Goal: Navigation & Orientation: Find specific page/section

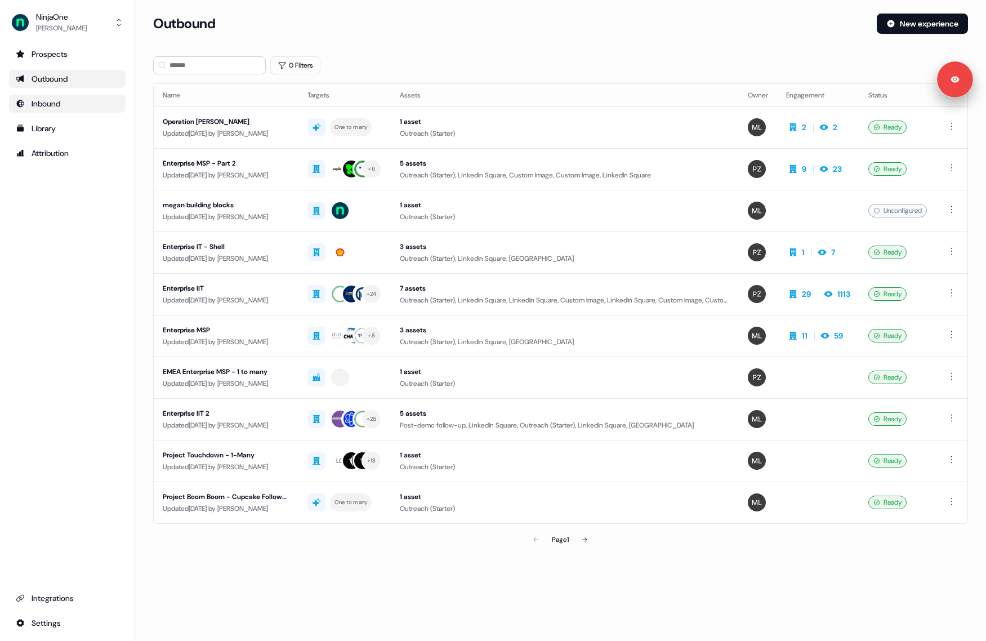
click at [66, 108] on div "Inbound" at bounding box center [67, 103] width 103 height 11
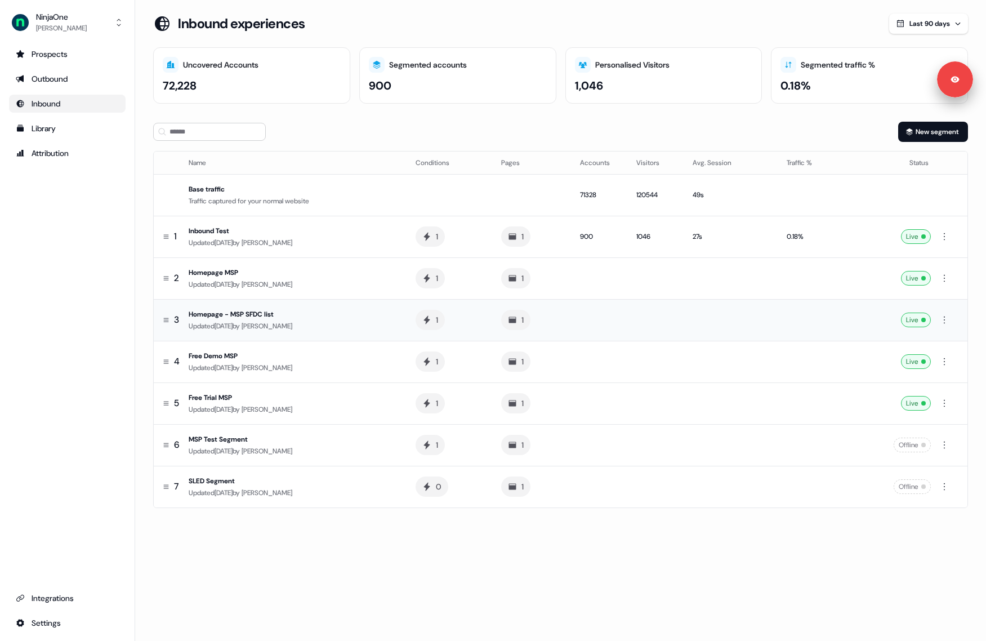
click at [235, 306] on td "Homepage - MSP SFDC list Updated [DATE] by [PERSON_NAME]" at bounding box center [295, 320] width 223 height 42
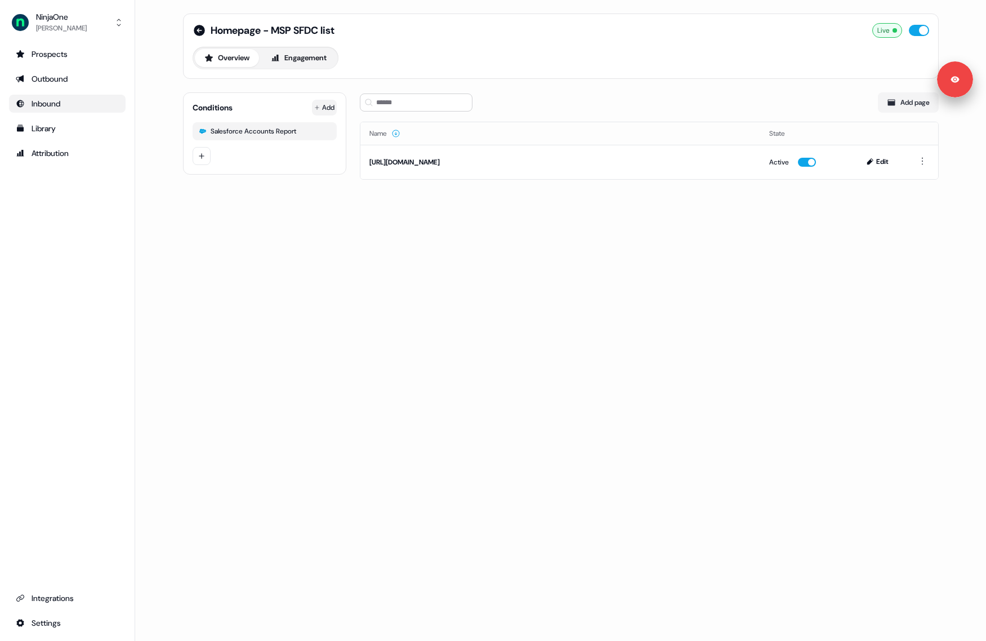
click at [333, 106] on html "Signed in as [PERSON_NAME] Sign out For the best experience switch devices to a…" at bounding box center [493, 320] width 986 height 641
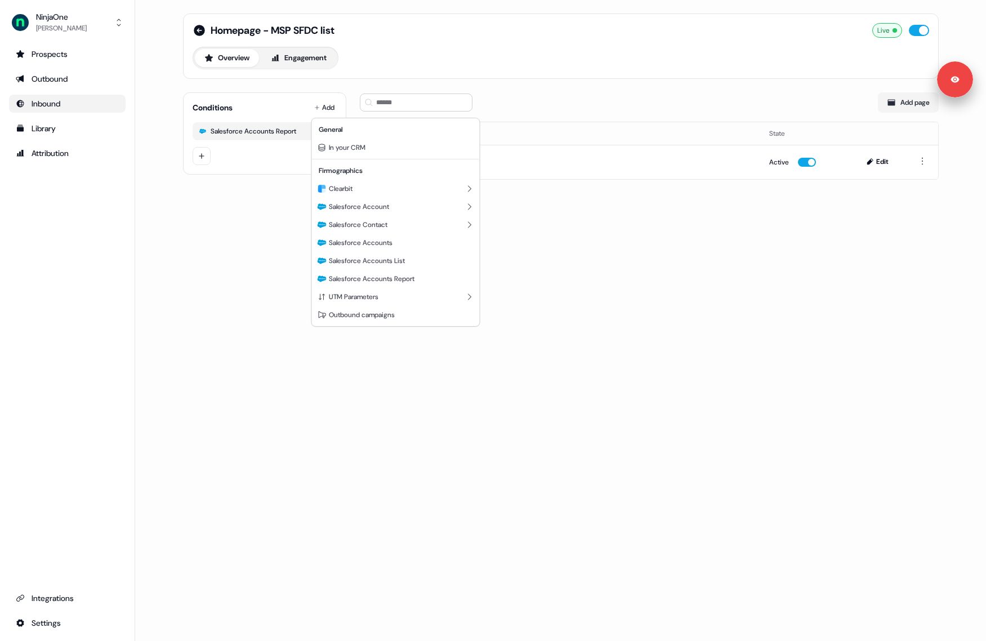
click at [635, 306] on html "Signed in as [PERSON_NAME] Sign out For the best experience switch devices to a…" at bounding box center [493, 320] width 986 height 641
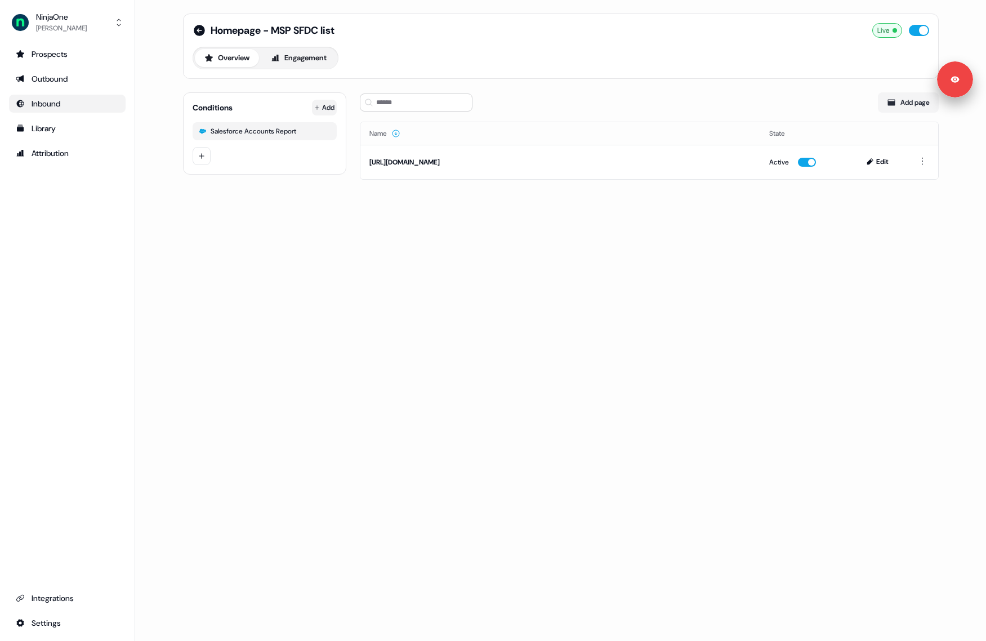
click at [321, 99] on html "Signed in as [PERSON_NAME] Sign out For the best experience switch devices to a…" at bounding box center [493, 320] width 986 height 641
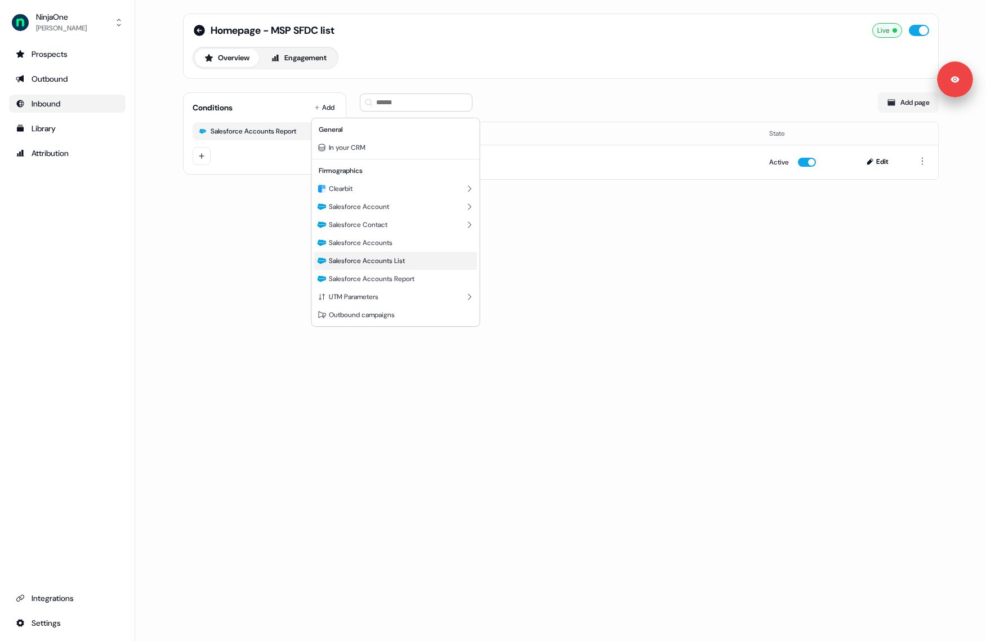
click at [410, 265] on div "Salesforce Accounts List" at bounding box center [395, 261] width 163 height 18
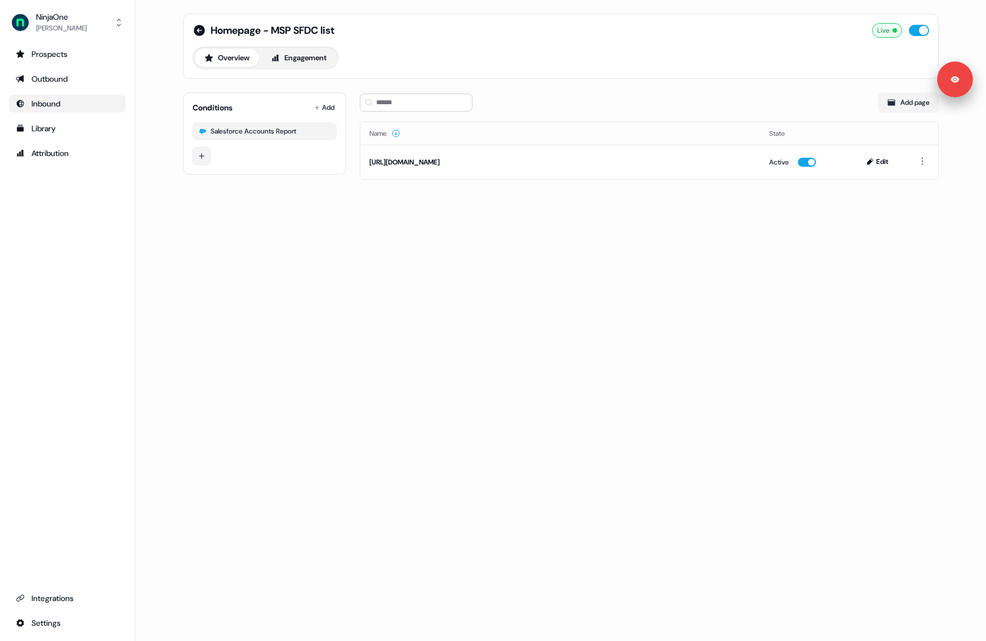
click at [203, 150] on html "Signed in as Megan Lee Sign out For the best experience switch devices to a big…" at bounding box center [493, 320] width 986 height 641
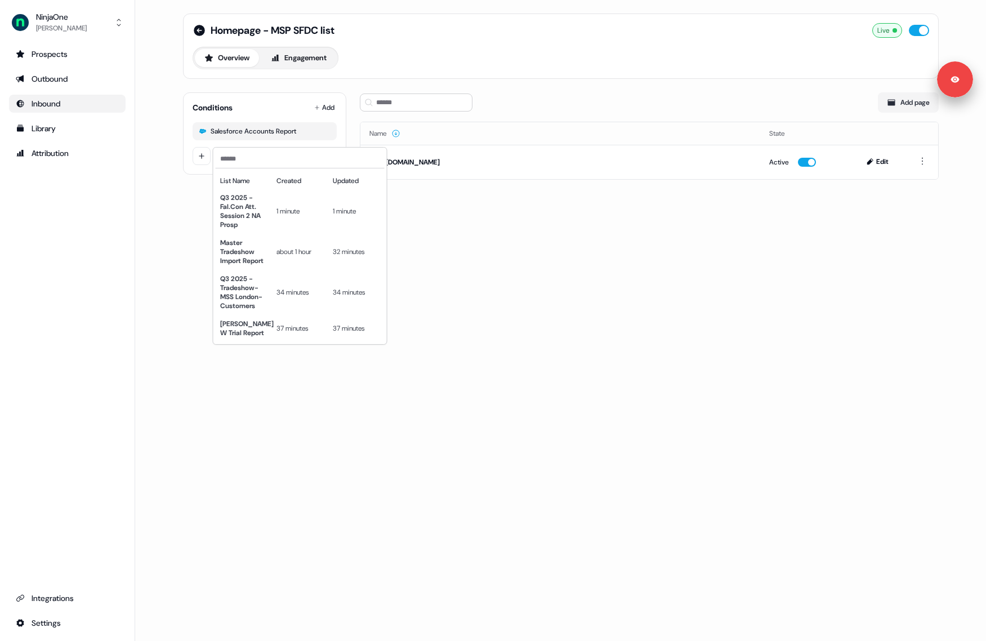
click at [327, 112] on html "Signed in as Megan Lee Sign out For the best experience switch devices to a big…" at bounding box center [493, 320] width 986 height 641
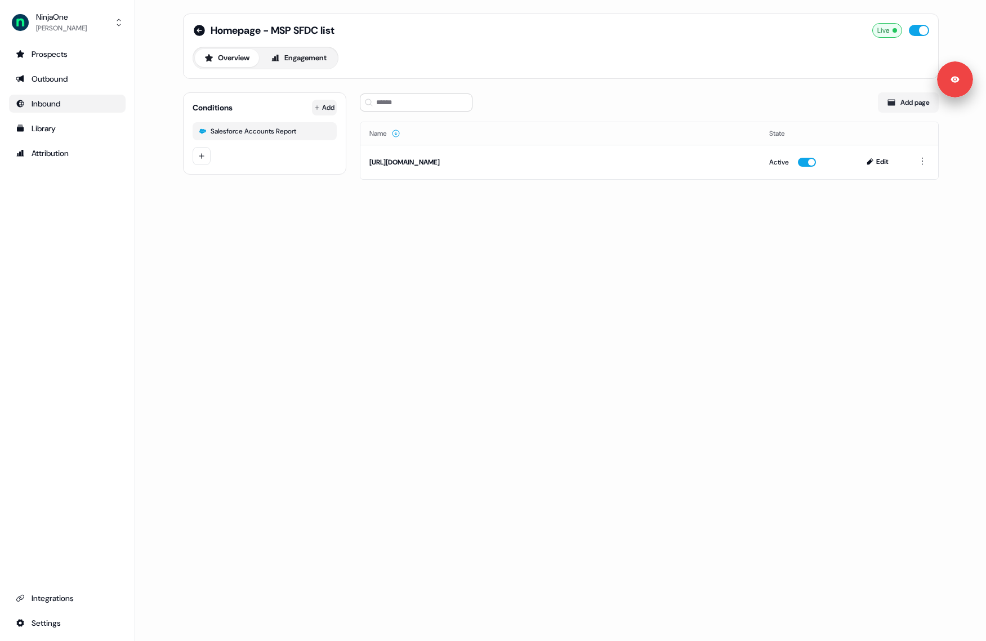
click at [330, 108] on html "Signed in as Megan Lee Sign out For the best experience switch devices to a big…" at bounding box center [493, 320] width 986 height 641
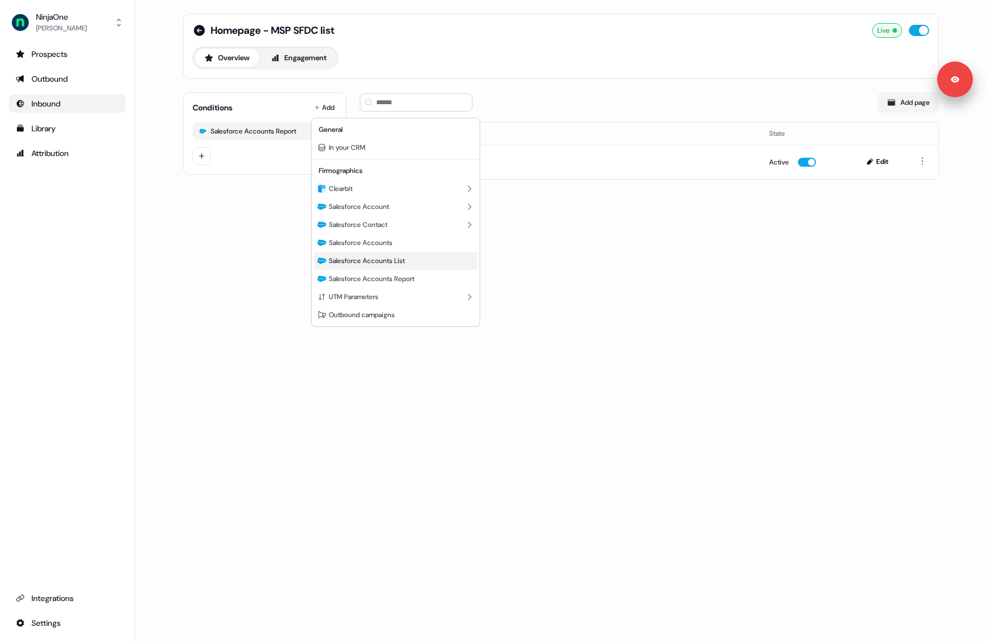
click at [404, 260] on span "Salesforce Accounts List" at bounding box center [367, 260] width 76 height 9
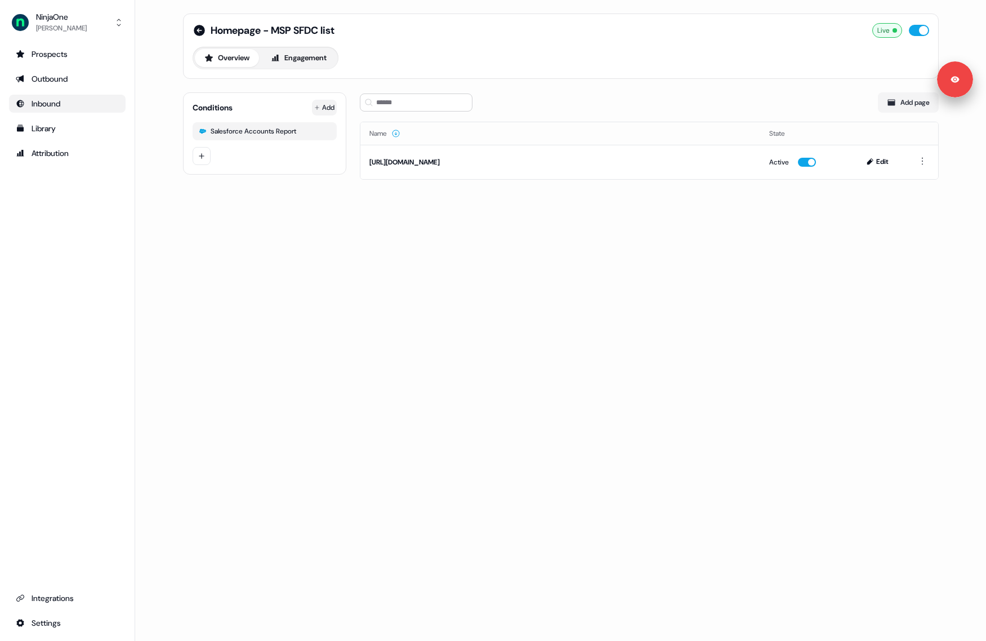
click at [327, 108] on html "Signed in as Megan Lee Sign out For the best experience switch devices to a big…" at bounding box center [493, 320] width 986 height 641
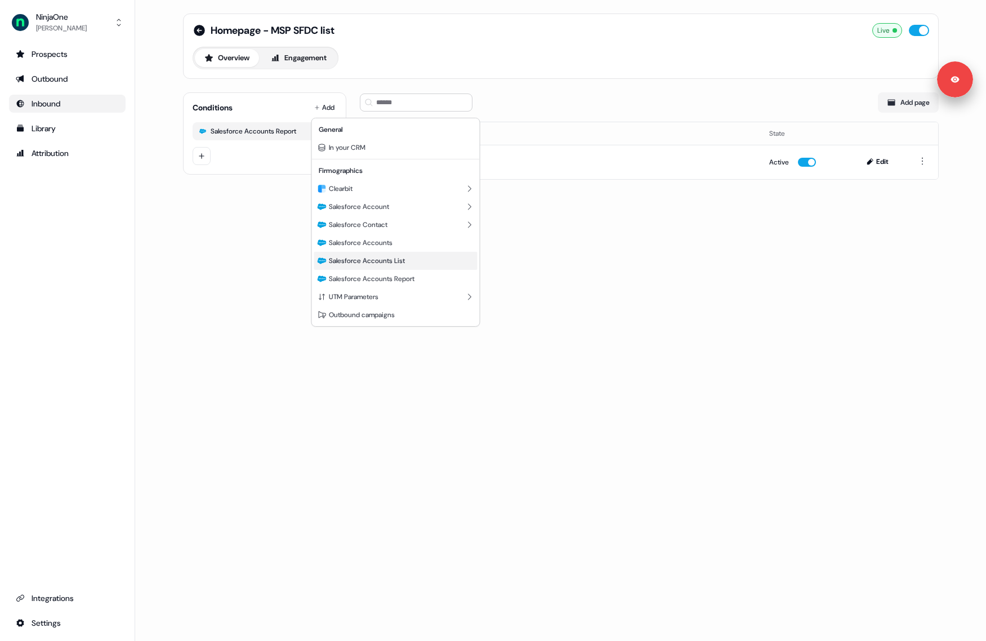
click at [393, 265] on span "Salesforce Accounts List" at bounding box center [367, 260] width 76 height 9
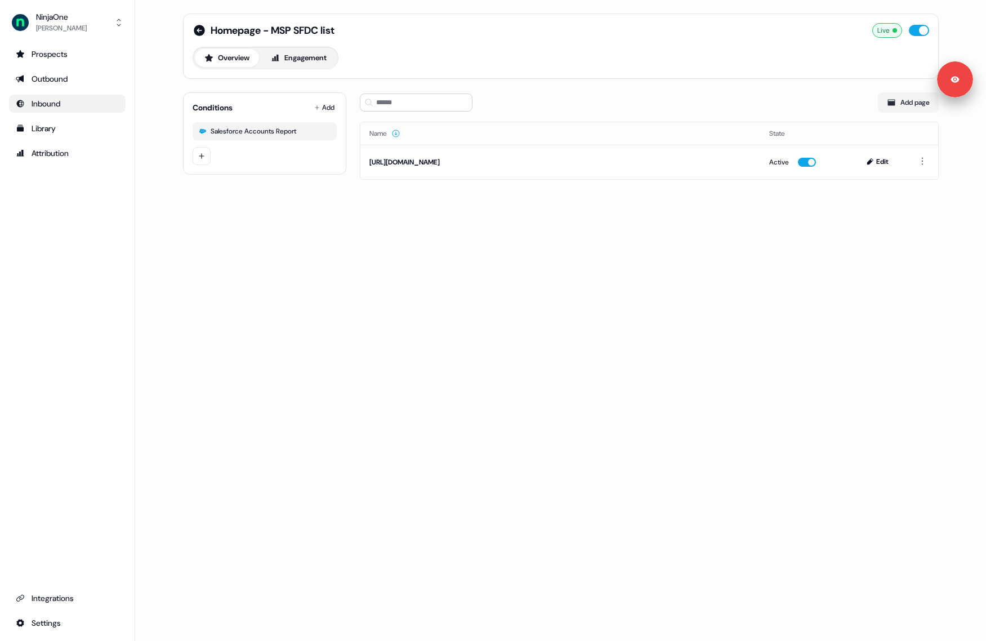
click at [430, 264] on div "Homepage - MSP SFDC list Live Overview Engagement Conditions Add Salesforce Acc…" at bounding box center [560, 320] width 851 height 641
click at [201, 218] on html "For the best experience switch devices to a bigger screen. Go to [DOMAIN_NAME] …" at bounding box center [493, 320] width 986 height 641
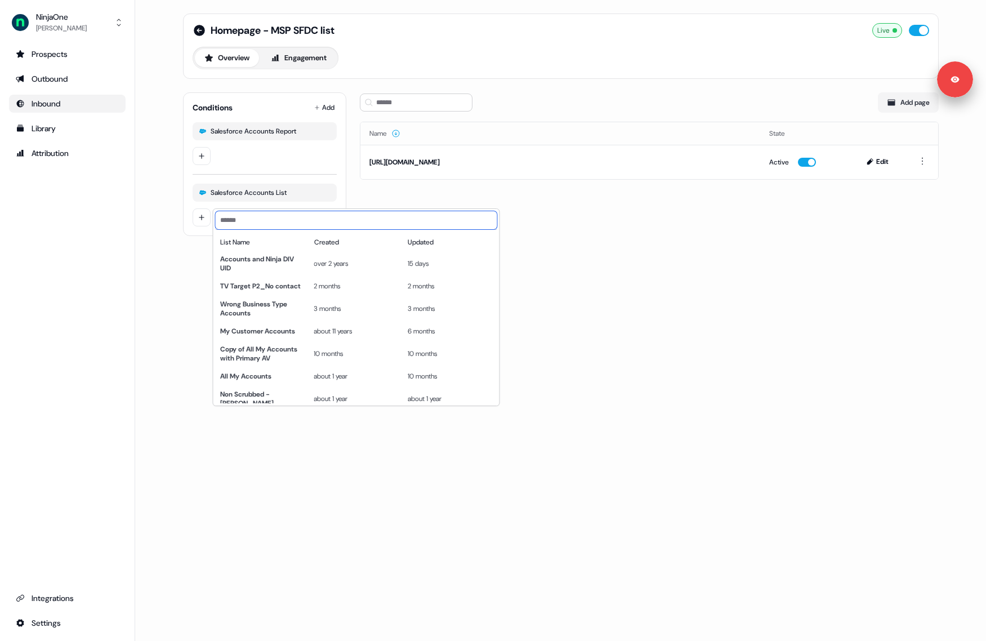
click at [260, 216] on input at bounding box center [357, 220] width 282 height 18
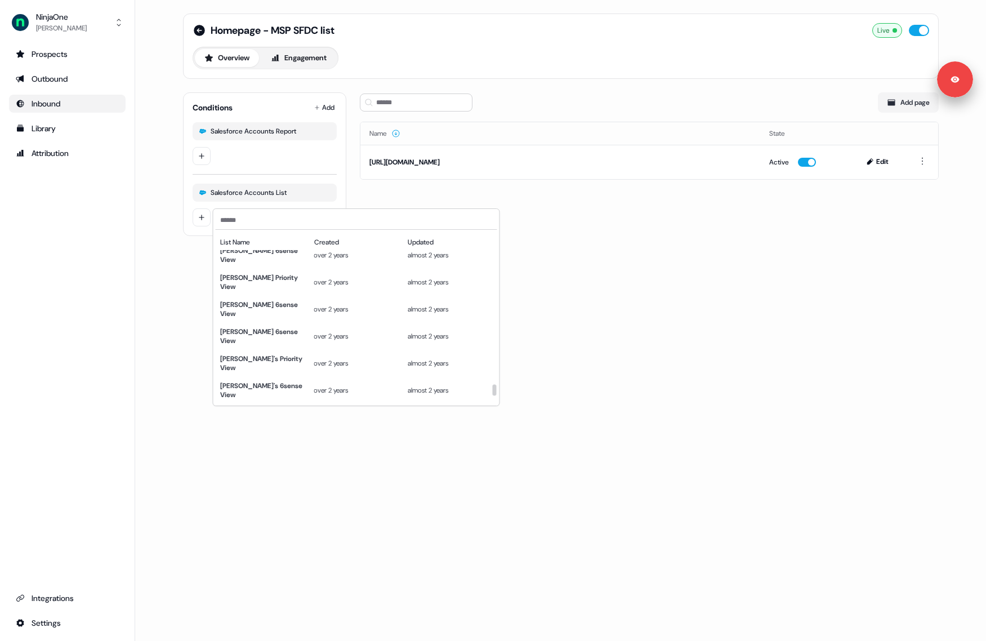
scroll to position [2325, 0]
click at [248, 218] on input at bounding box center [357, 220] width 282 height 18
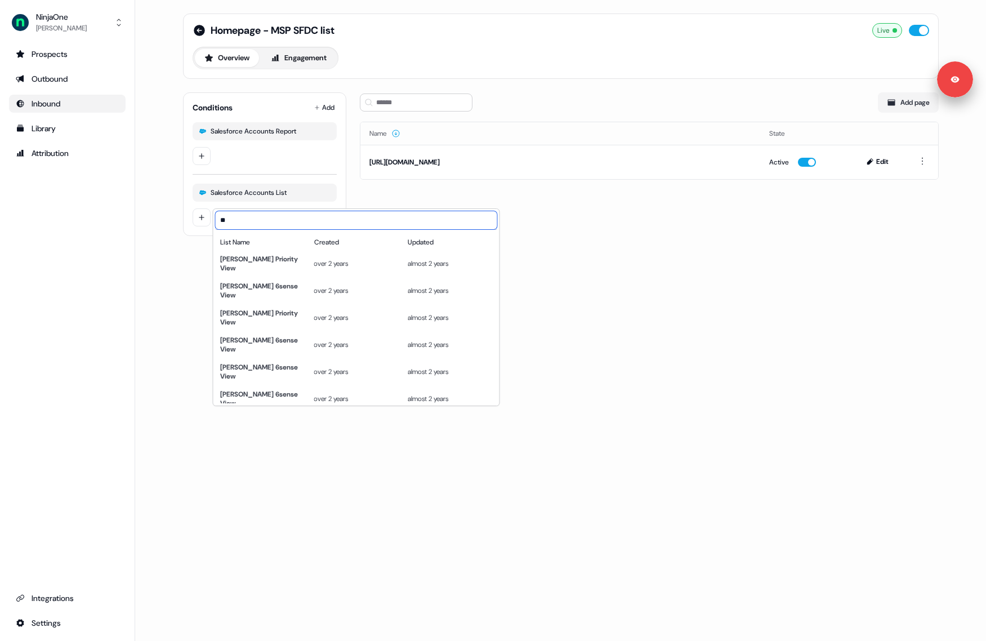
scroll to position [0, 0]
type input "***"
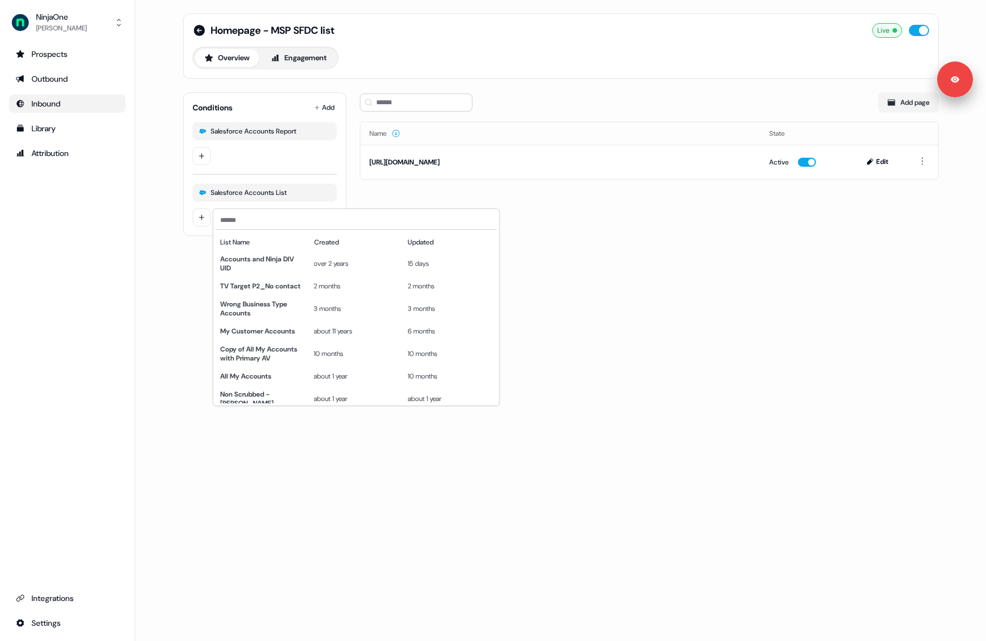
click at [310, 151] on html "For the best experience switch devices to a bigger screen. Go to [DOMAIN_NAME] …" at bounding box center [493, 320] width 986 height 641
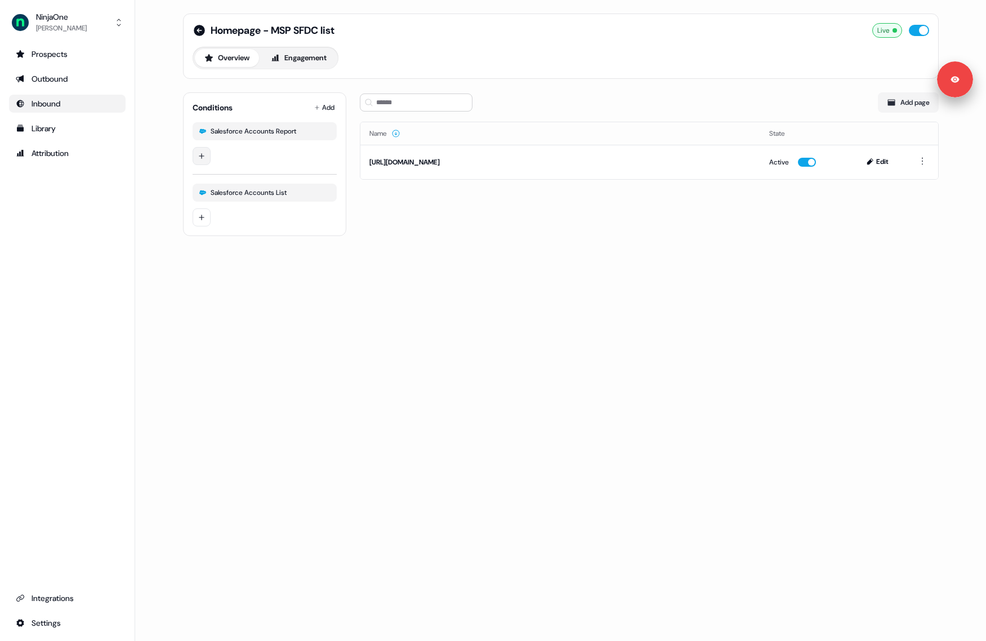
click at [206, 149] on html "For the best experience switch devices to a bigger screen. Go to [DOMAIN_NAME] …" at bounding box center [493, 320] width 986 height 641
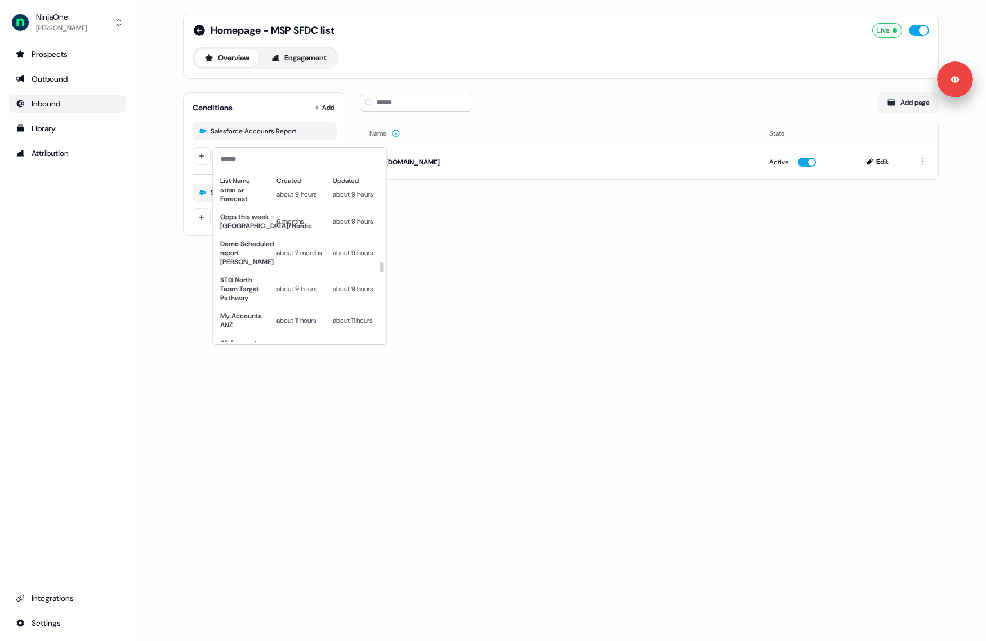
scroll to position [3407, 0]
click at [492, 288] on html "For the best experience switch devices to a bigger screen. Go to [DOMAIN_NAME] …" at bounding box center [493, 320] width 986 height 641
click at [203, 158] on html "For the best experience switch devices to a bigger screen. Go to [DOMAIN_NAME] …" at bounding box center [493, 320] width 986 height 641
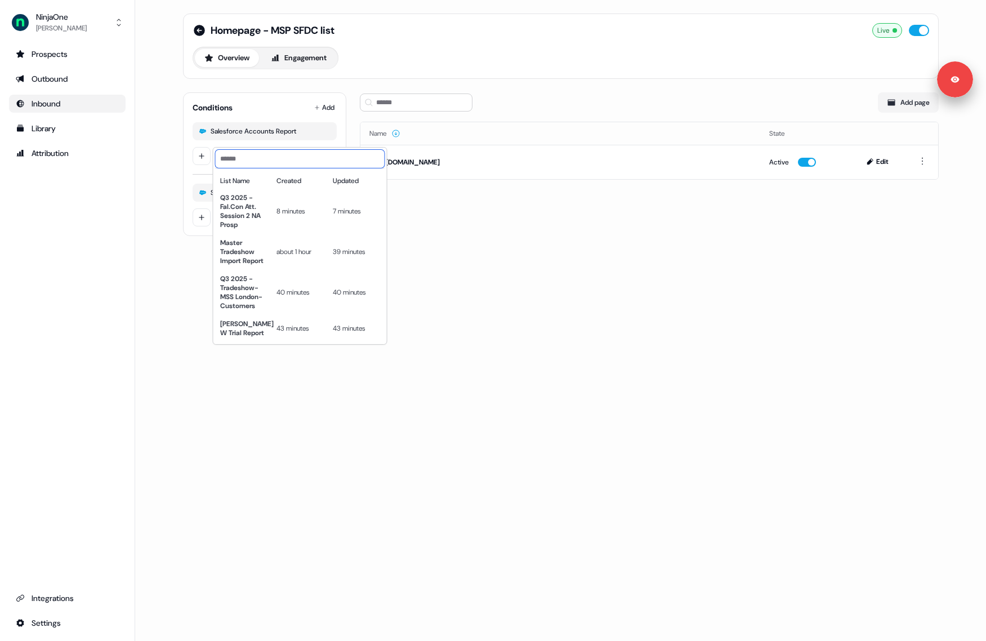
click at [261, 157] on input at bounding box center [300, 159] width 169 height 18
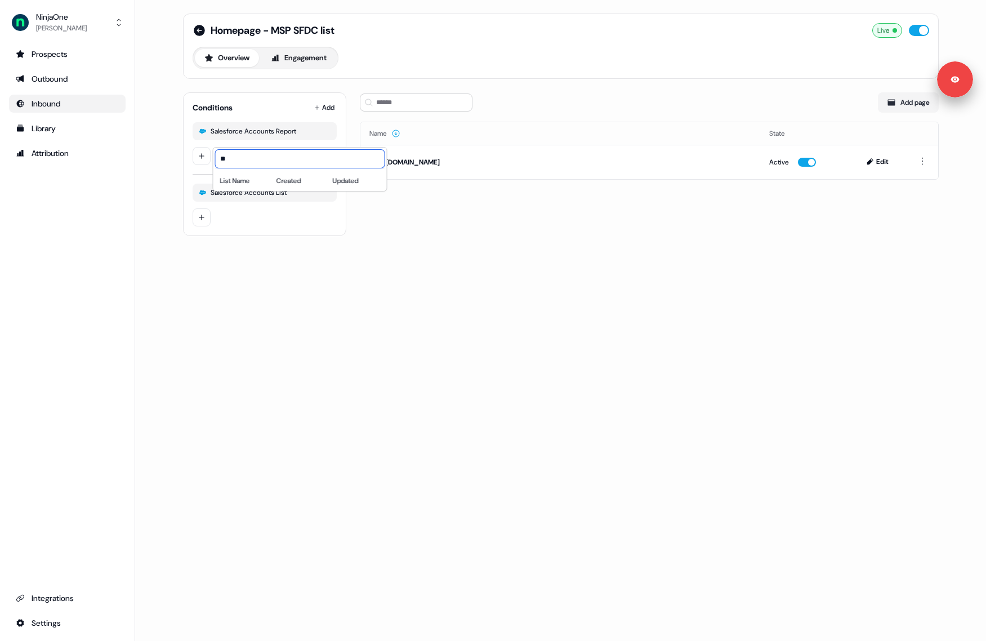
type input "*"
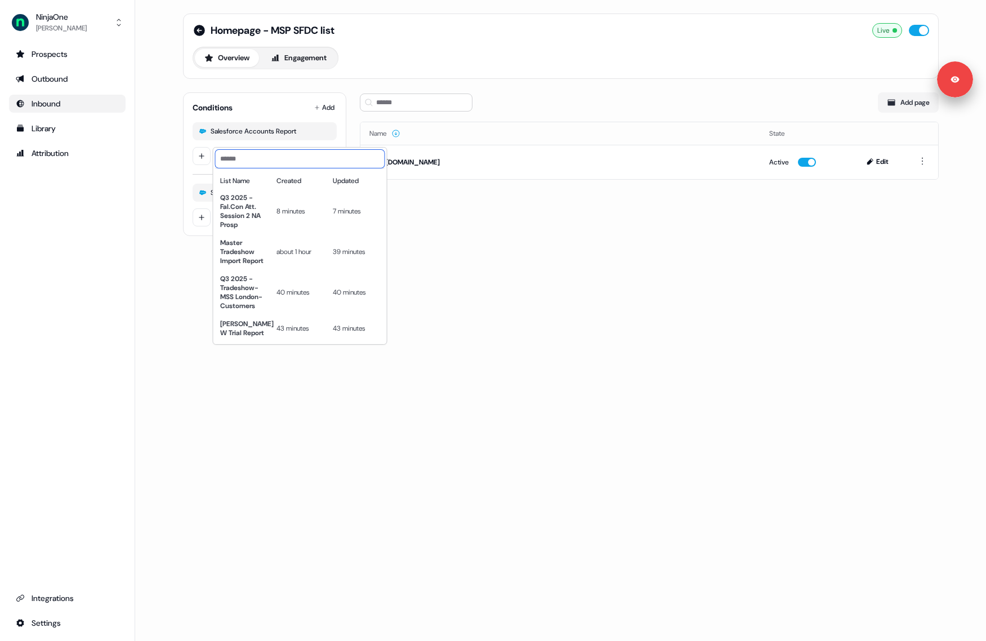
click at [242, 159] on input at bounding box center [300, 159] width 169 height 18
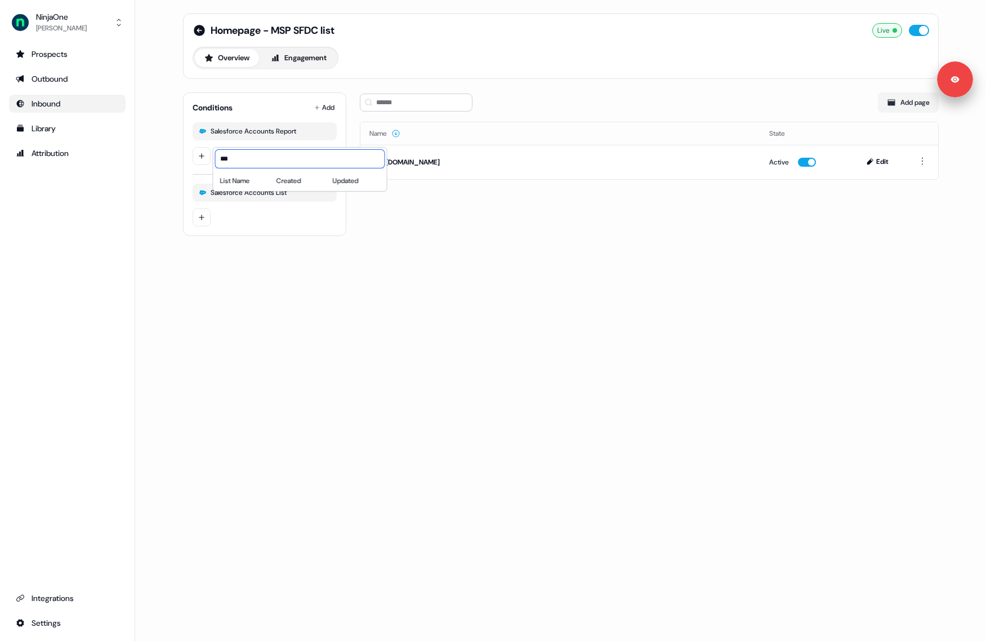
click at [238, 154] on input "***" at bounding box center [300, 159] width 169 height 18
type input "*"
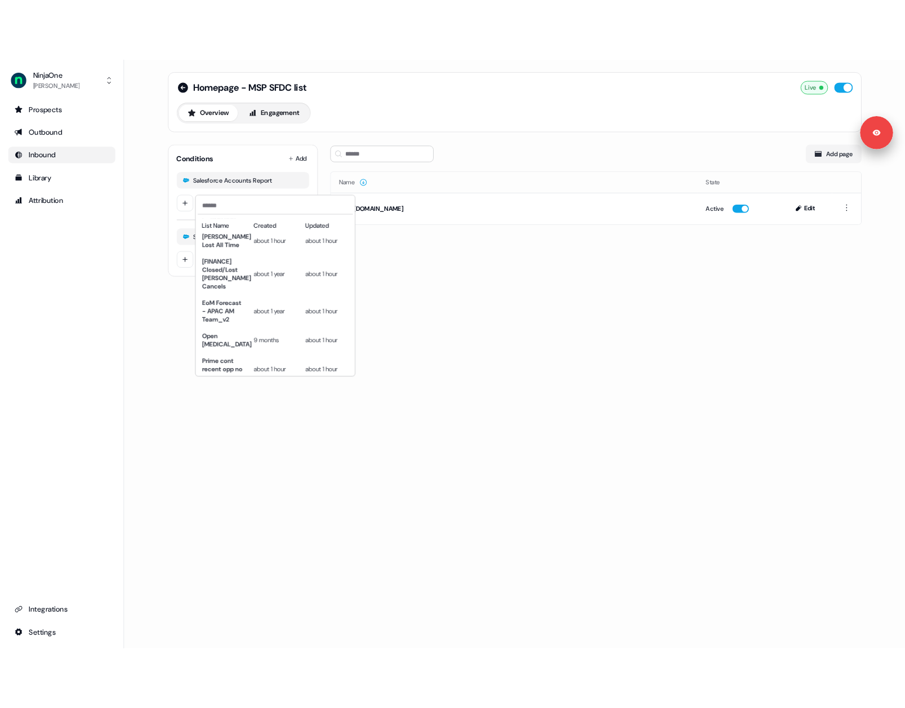
scroll to position [0, 0]
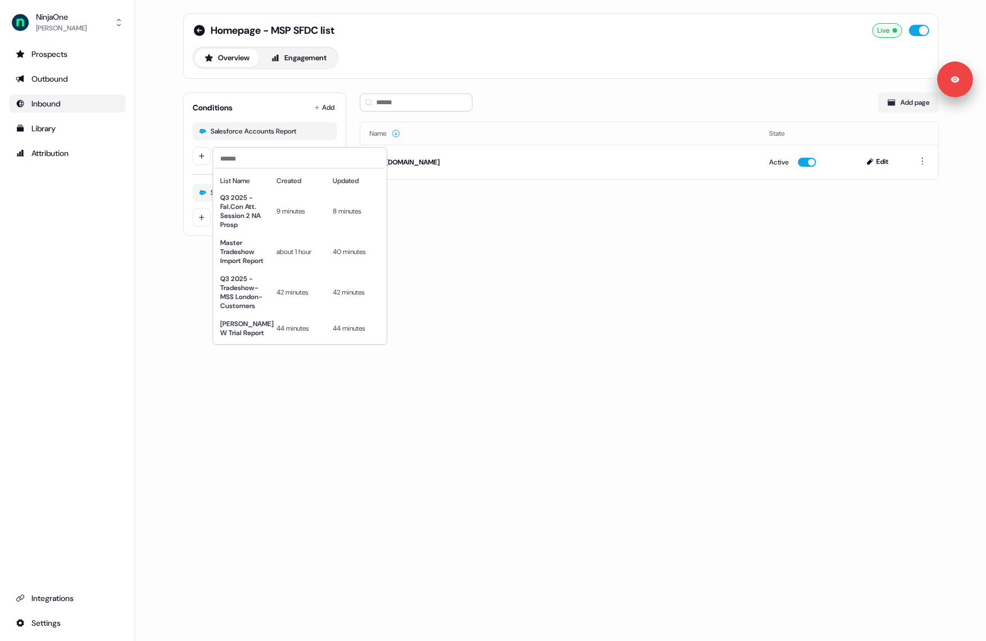
click at [484, 228] on html "For the best experience switch devices to a bigger screen. Go to [DOMAIN_NAME] …" at bounding box center [493, 320] width 986 height 641
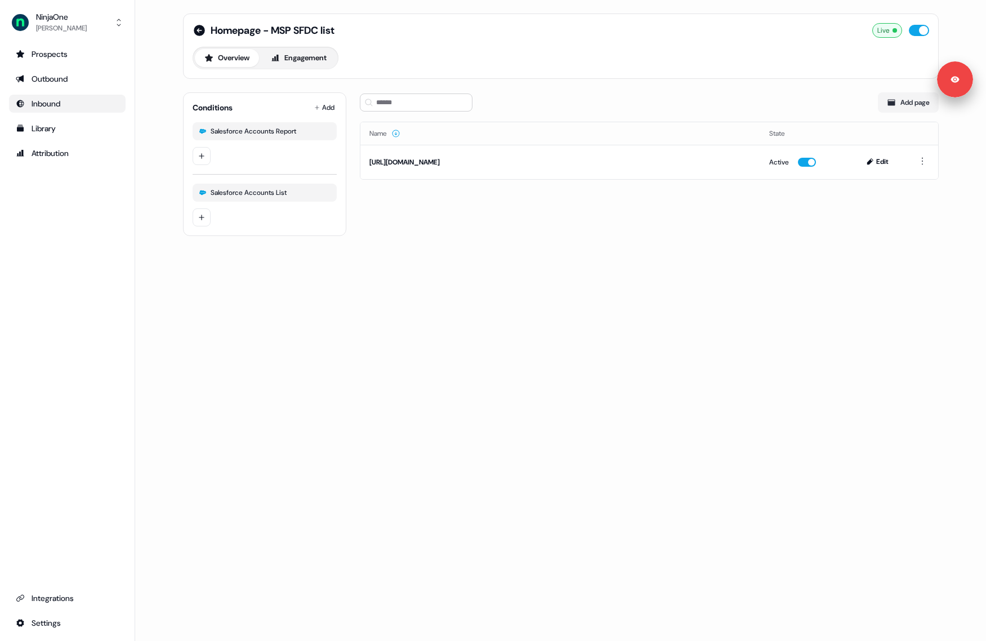
click at [404, 218] on div "Add page Name State [URL][DOMAIN_NAME] Active Edit" at bounding box center [649, 159] width 579 height 153
click at [61, 102] on div "Inbound" at bounding box center [67, 103] width 103 height 11
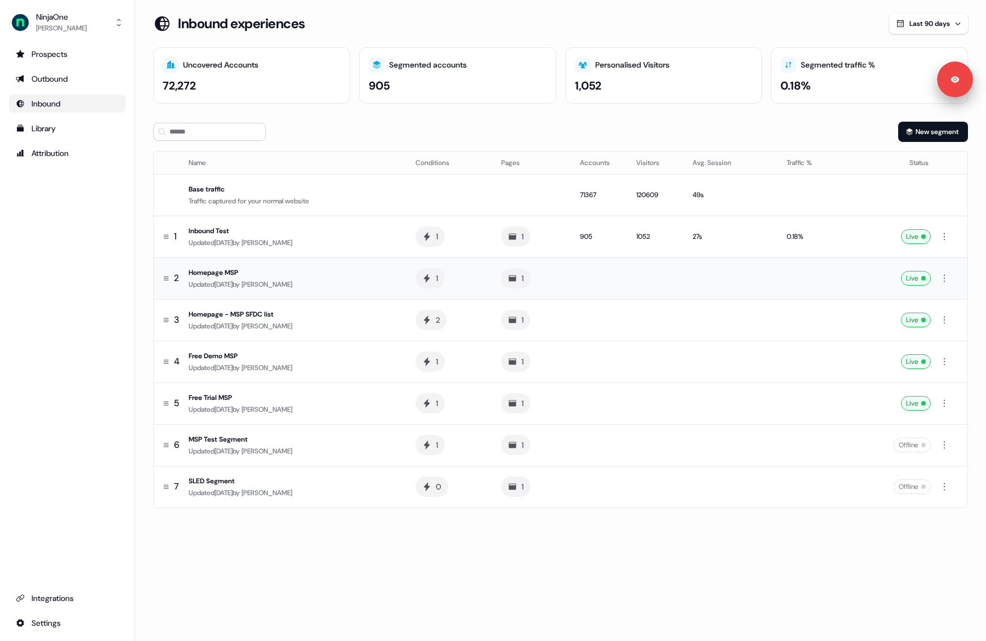
click at [213, 273] on div "Homepage MSP" at bounding box center [293, 272] width 209 height 11
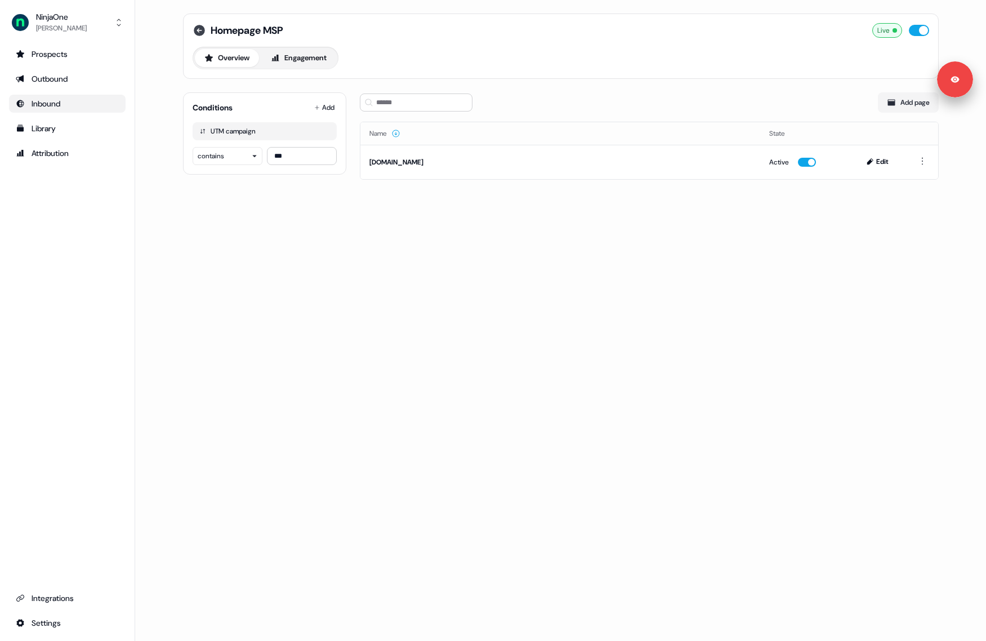
click at [202, 33] on icon at bounding box center [199, 30] width 11 height 11
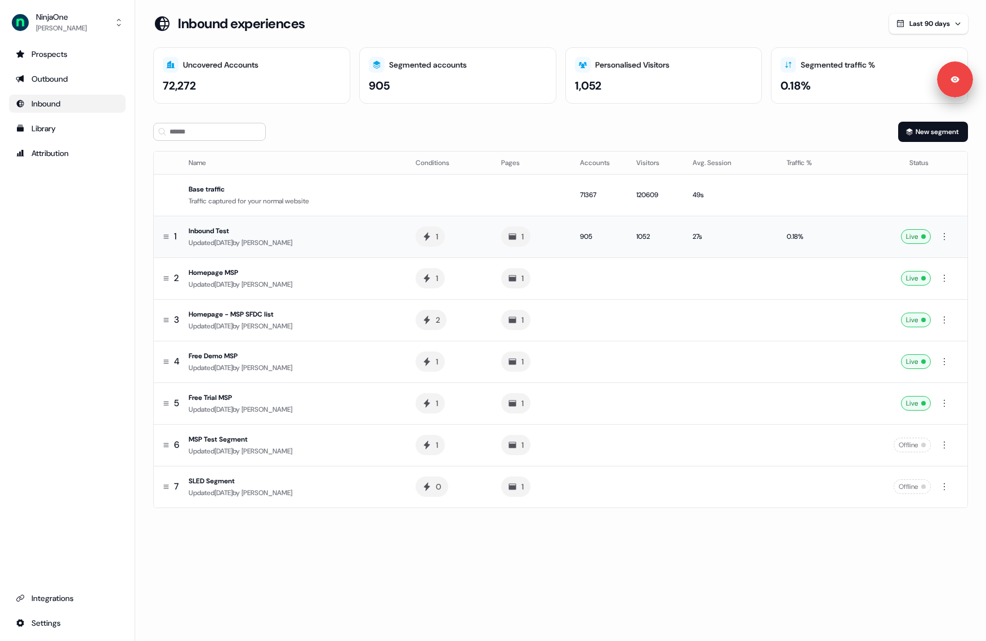
click at [274, 226] on div "Inbound Test" at bounding box center [293, 230] width 209 height 11
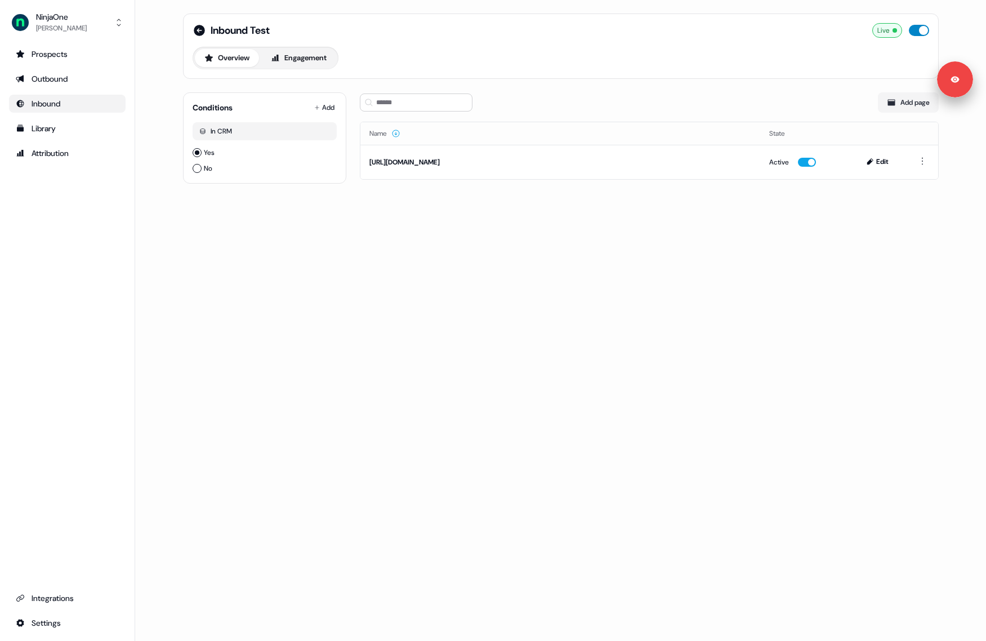
click at [923, 34] on button "button" at bounding box center [919, 30] width 20 height 11
click at [201, 27] on icon at bounding box center [199, 30] width 11 height 11
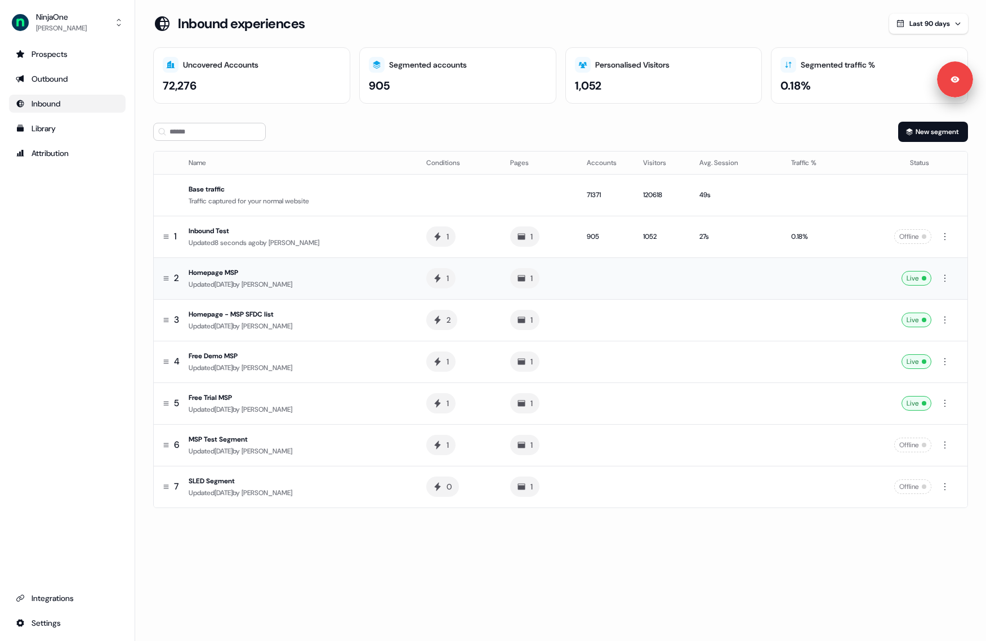
click at [235, 277] on div "Homepage MSP" at bounding box center [299, 272] width 220 height 11
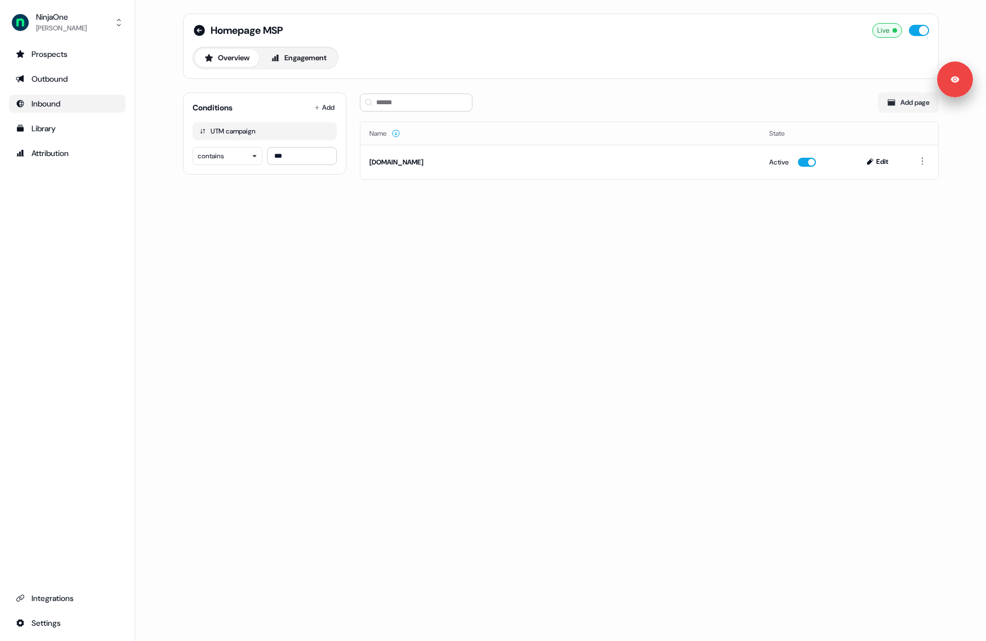
click at [197, 23] on div "Homepage MSP Live" at bounding box center [561, 30] width 737 height 15
click at [197, 25] on icon at bounding box center [199, 30] width 11 height 11
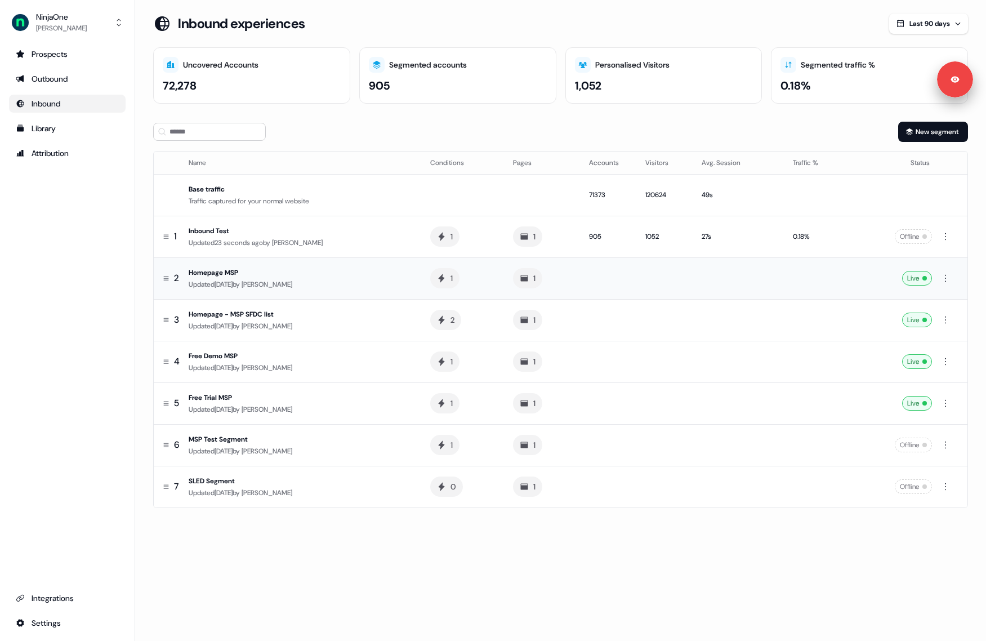
click at [220, 270] on div "Homepage MSP" at bounding box center [301, 272] width 224 height 11
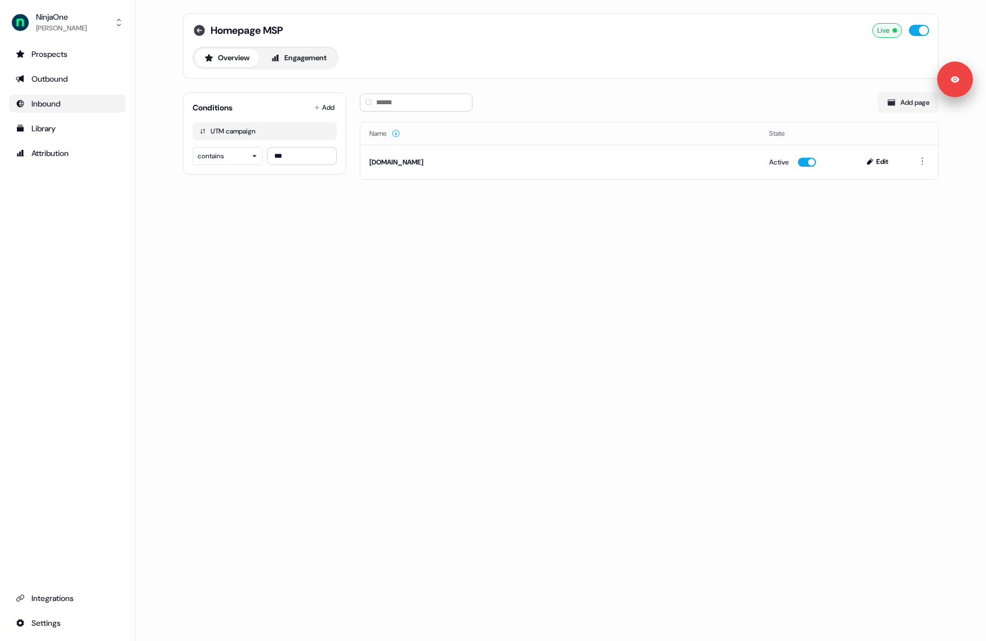
click at [201, 31] on icon at bounding box center [199, 30] width 11 height 11
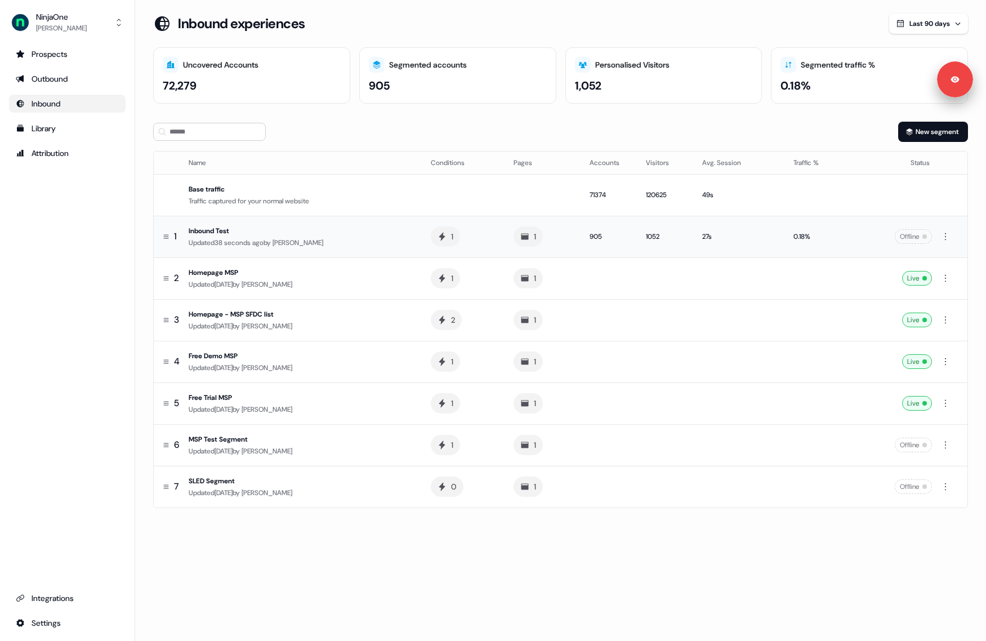
drag, startPoint x: 706, startPoint y: 237, endPoint x: 592, endPoint y: 232, distance: 114.5
click at [592, 232] on tr "1 Inbound Test Updated 38 seconds ago by [PERSON_NAME] 1 1 905 1052 27s 0.18% O…" at bounding box center [561, 237] width 814 height 42
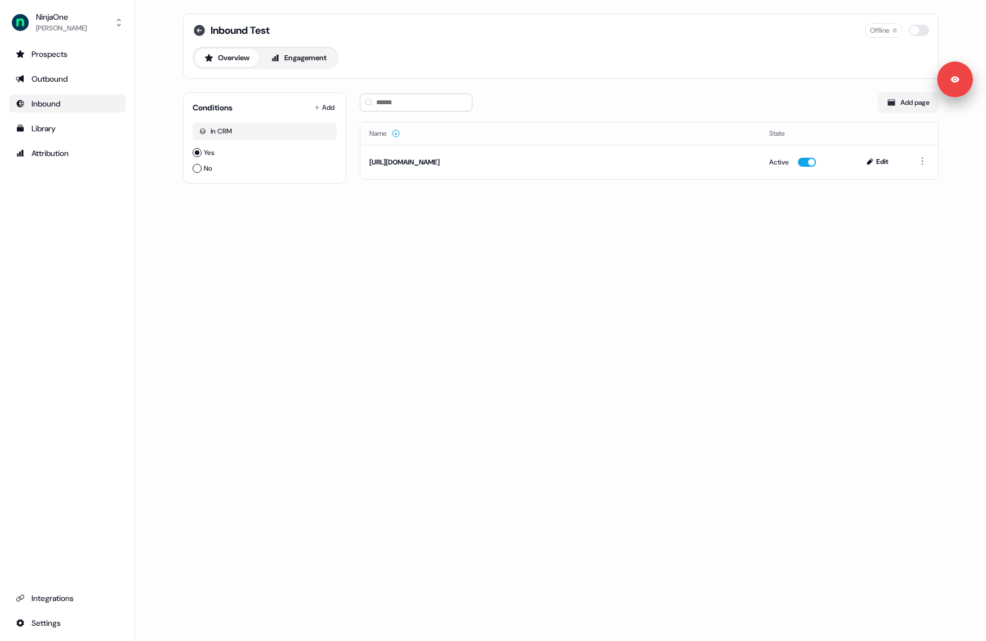
click at [202, 28] on icon at bounding box center [199, 30] width 11 height 11
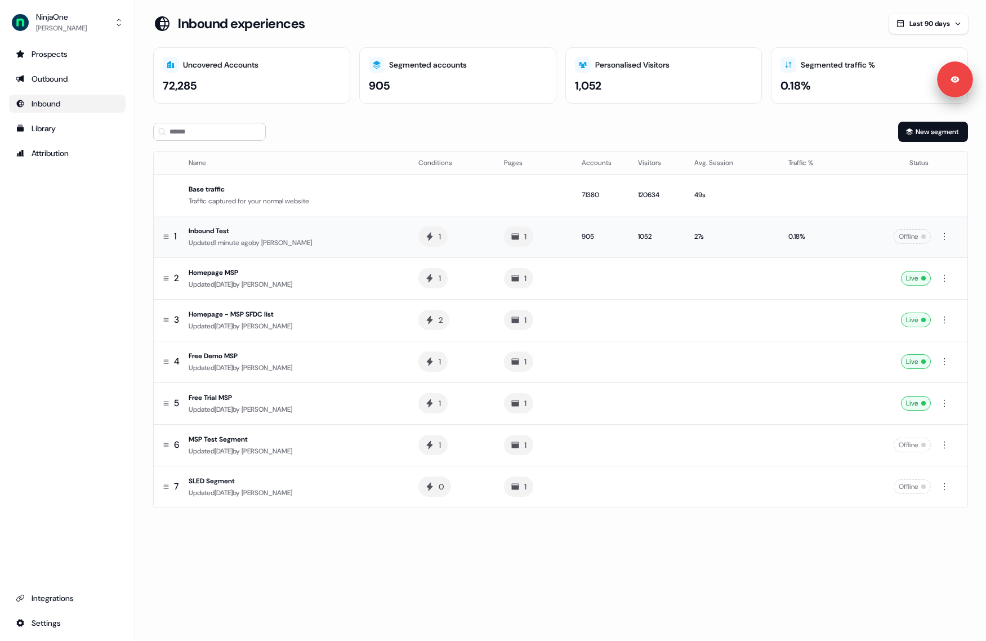
click at [221, 228] on div "Inbound Test" at bounding box center [295, 230] width 212 height 11
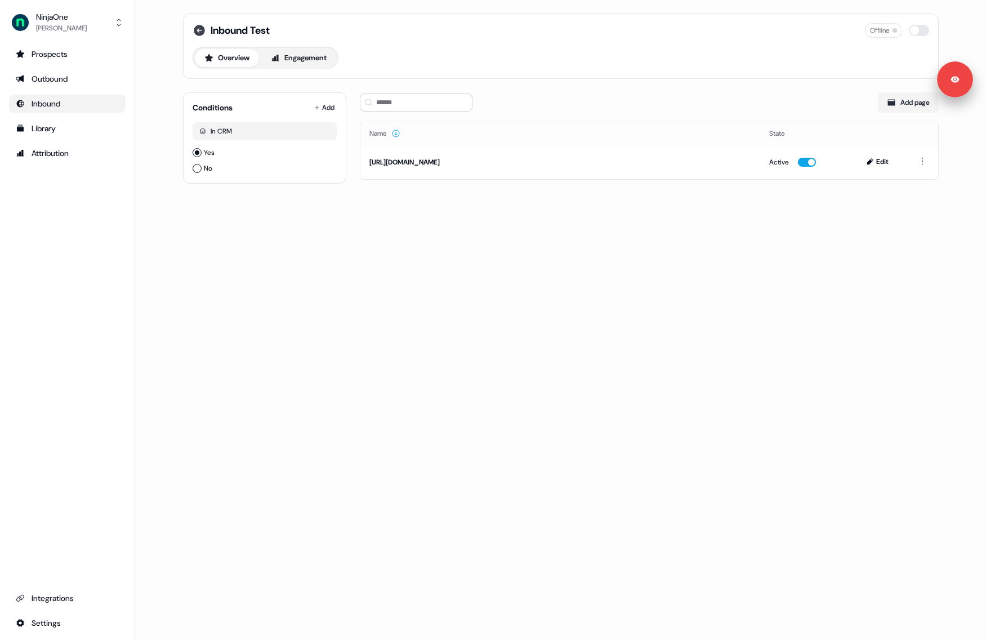
click at [197, 24] on icon at bounding box center [200, 31] width 14 height 14
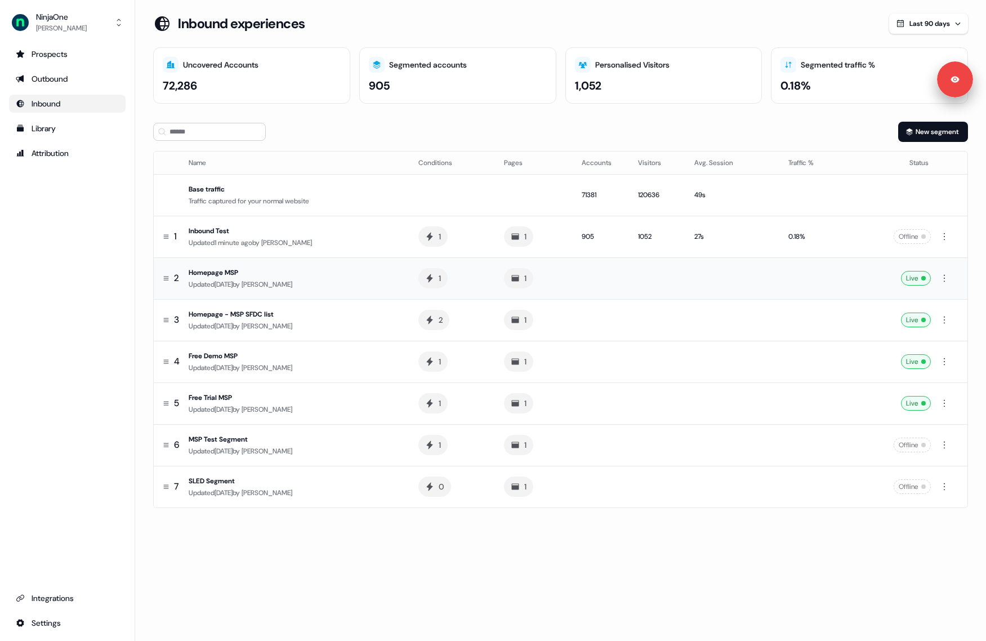
click at [224, 272] on div "Homepage MSP" at bounding box center [295, 272] width 212 height 11
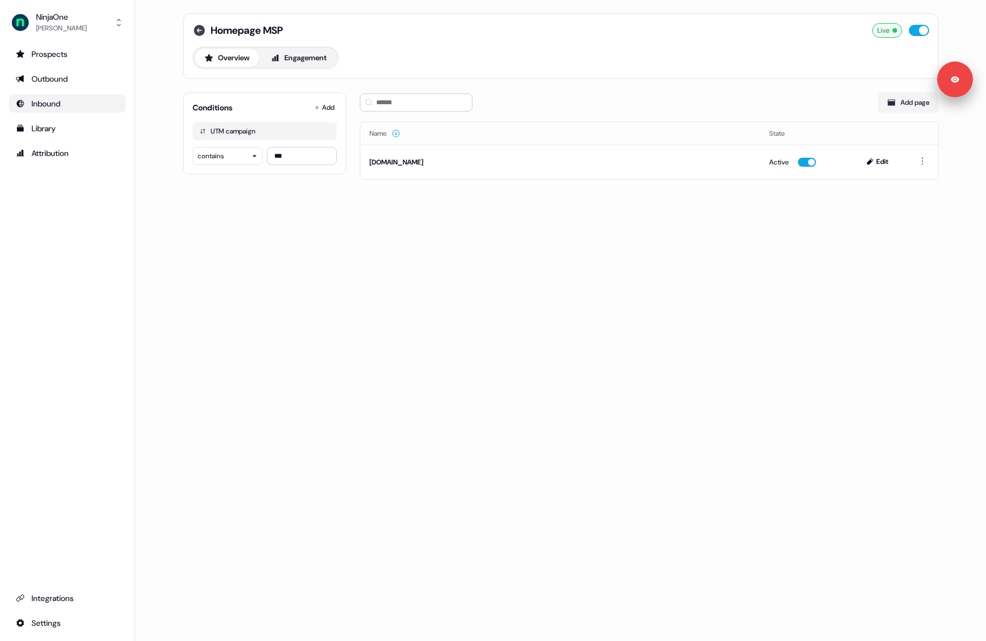
click at [197, 27] on icon at bounding box center [199, 30] width 11 height 11
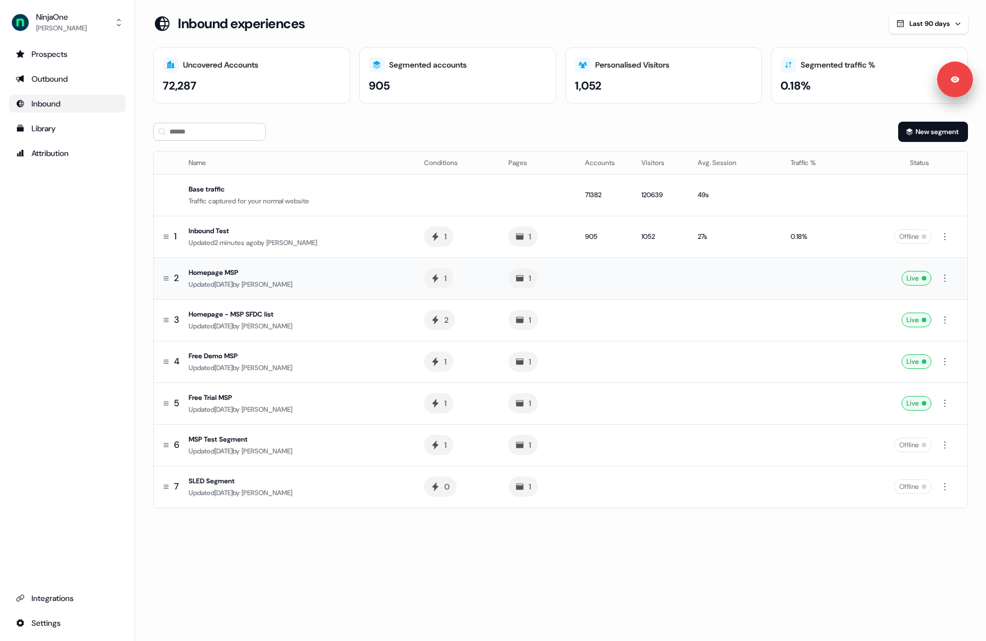
click at [224, 272] on div "Homepage MSP" at bounding box center [297, 272] width 217 height 11
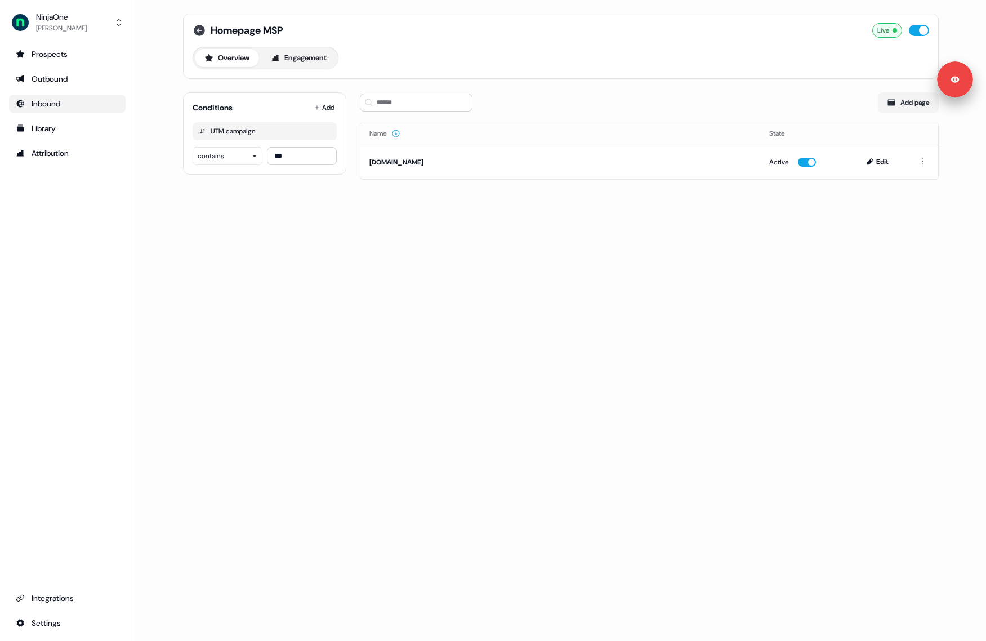
click at [197, 29] on icon at bounding box center [199, 30] width 11 height 11
